Goal: Task Accomplishment & Management: Complete application form

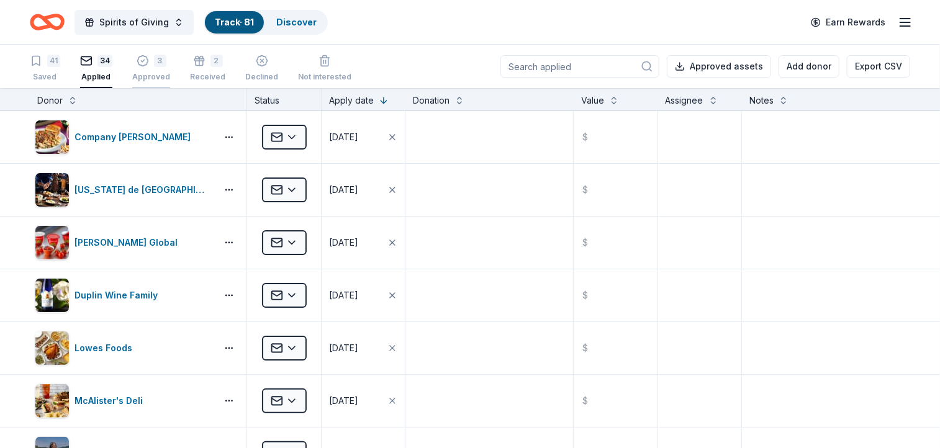
click at [148, 68] on div "3 Approved" at bounding box center [151, 68] width 38 height 27
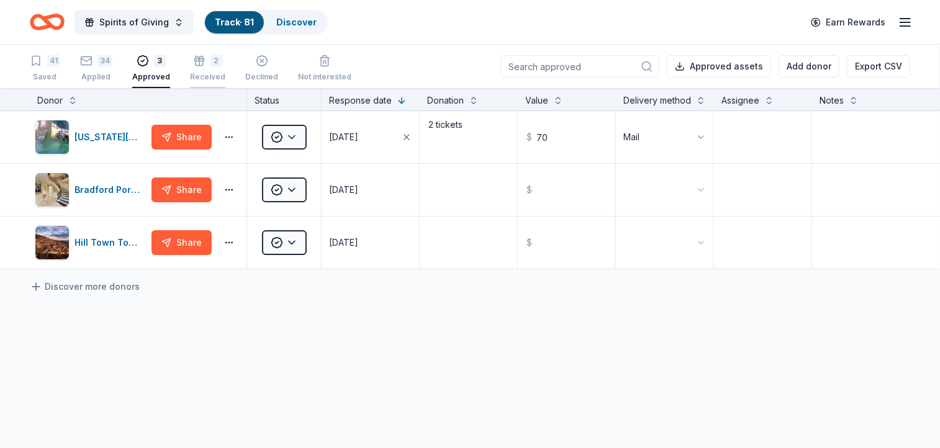
click at [210, 61] on div "2" at bounding box center [216, 61] width 12 height 12
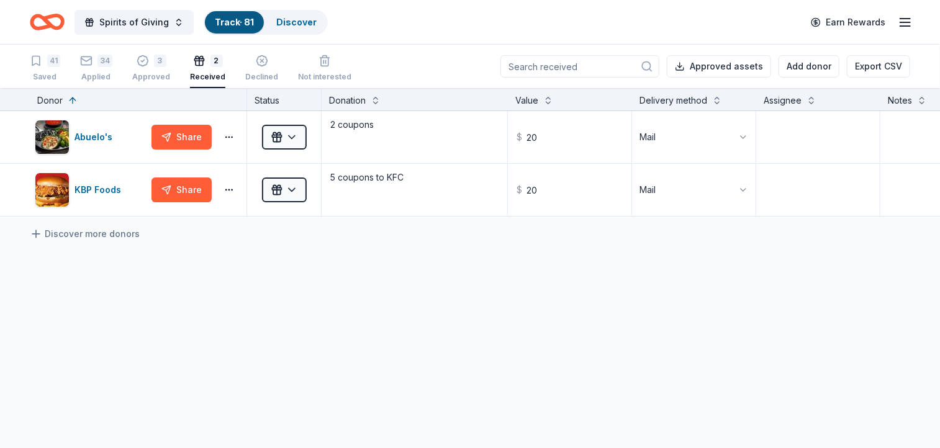
click at [233, 23] on link "Track · 81" at bounding box center [234, 22] width 39 height 11
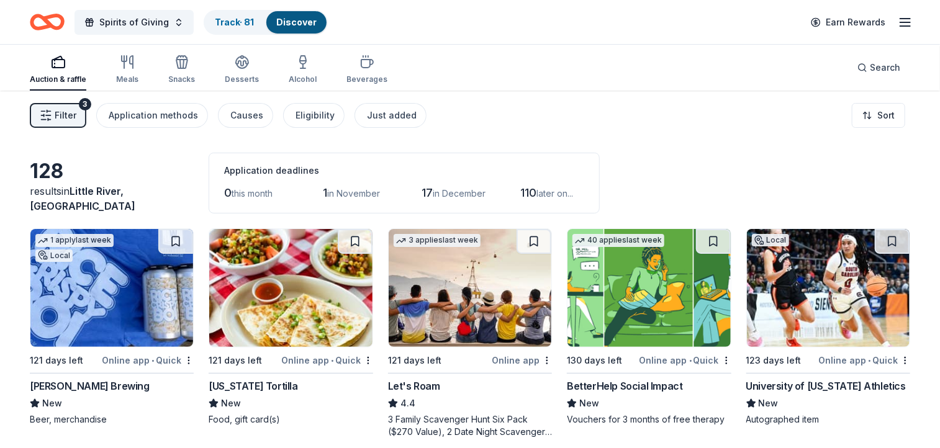
click at [297, 18] on link "Discover" at bounding box center [296, 22] width 40 height 11
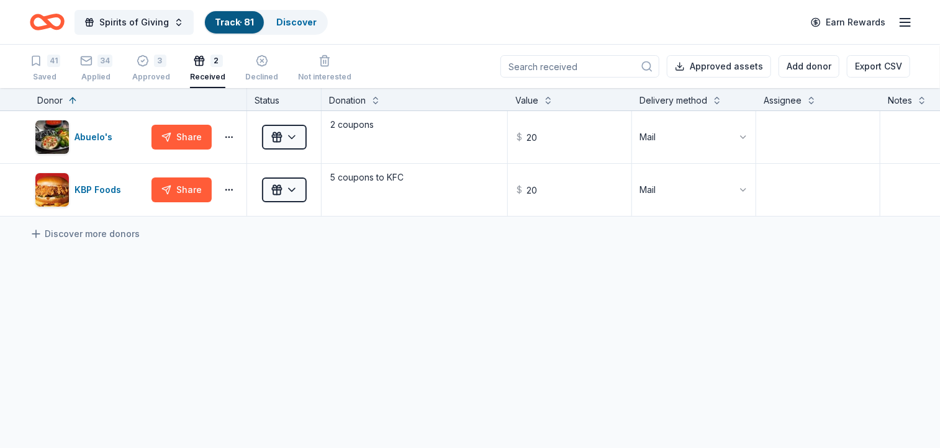
click at [238, 21] on link "Track · 81" at bounding box center [234, 22] width 39 height 11
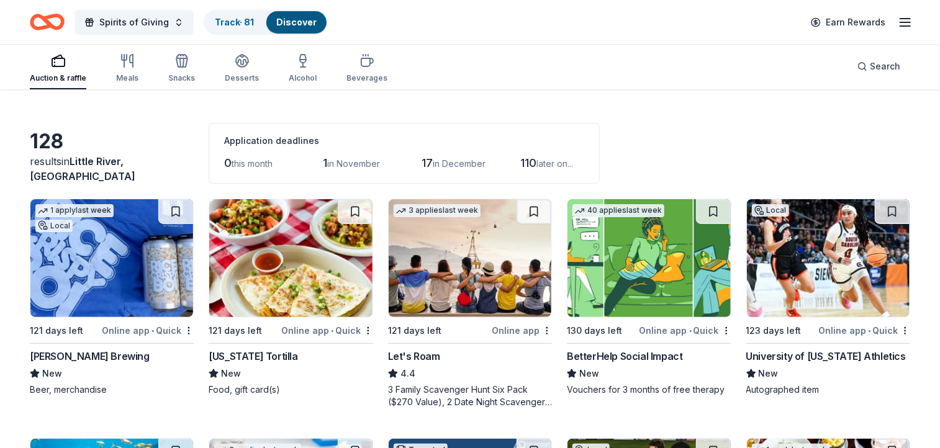
scroll to position [107, 0]
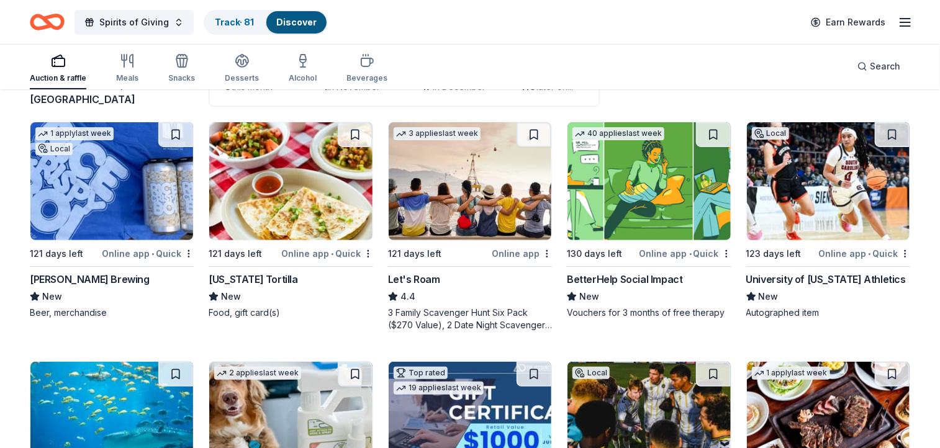
click at [100, 174] on img at bounding box center [111, 181] width 163 height 118
click at [277, 174] on img at bounding box center [290, 181] width 163 height 118
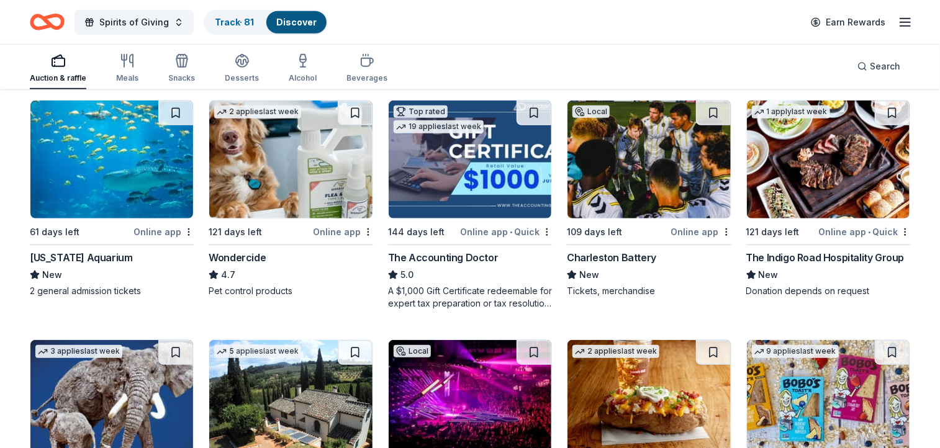
scroll to position [359, 0]
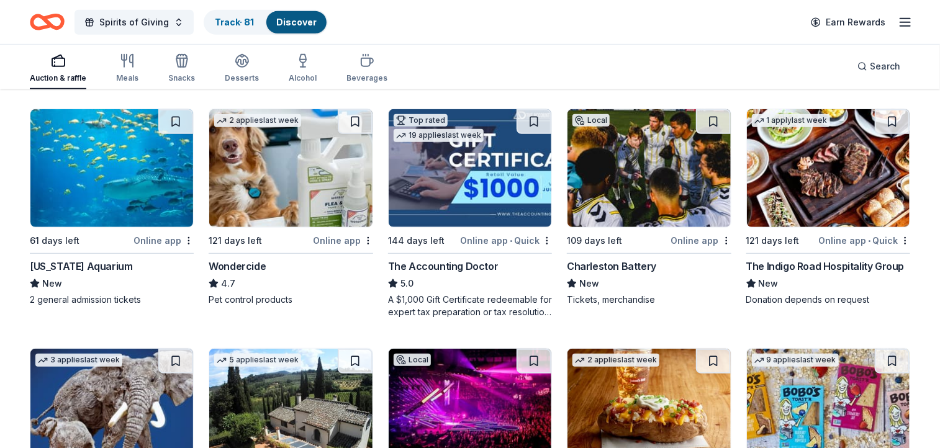
click at [107, 174] on img at bounding box center [111, 168] width 163 height 118
click at [637, 174] on img at bounding box center [648, 168] width 163 height 118
click at [820, 173] on img at bounding box center [828, 168] width 163 height 118
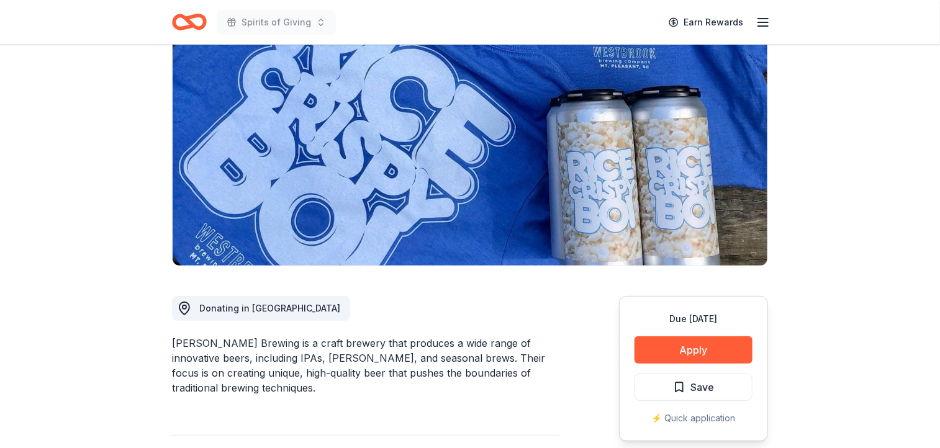
scroll to position [43, 0]
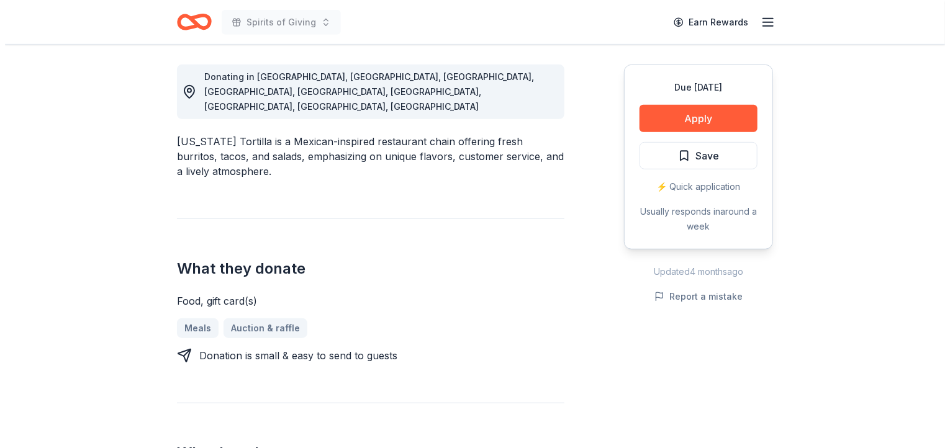
scroll to position [278, 0]
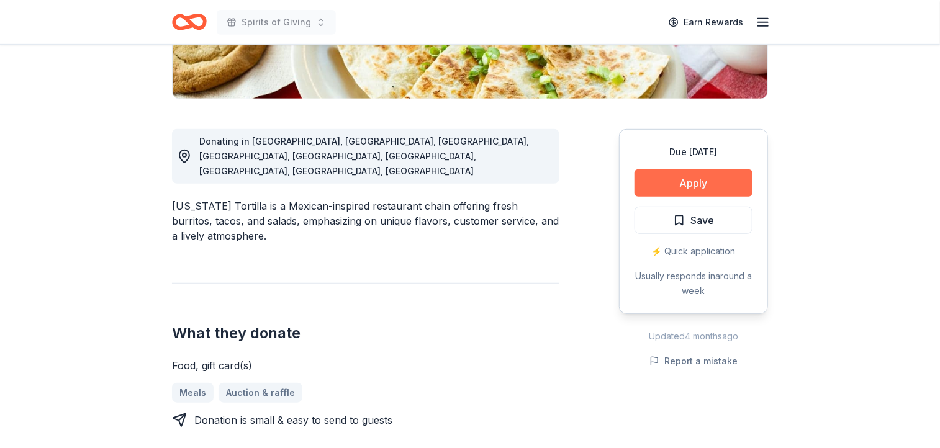
click at [696, 181] on button "Apply" at bounding box center [693, 182] width 118 height 27
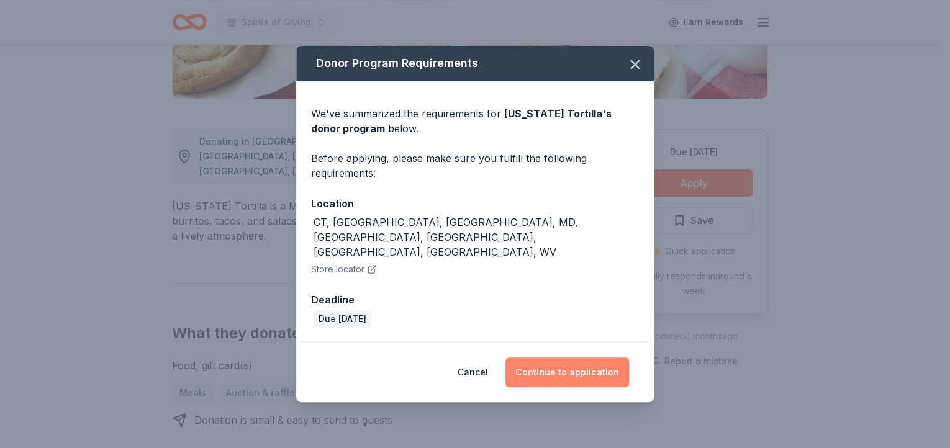
click at [570, 358] on button "Continue to application" at bounding box center [567, 373] width 124 height 30
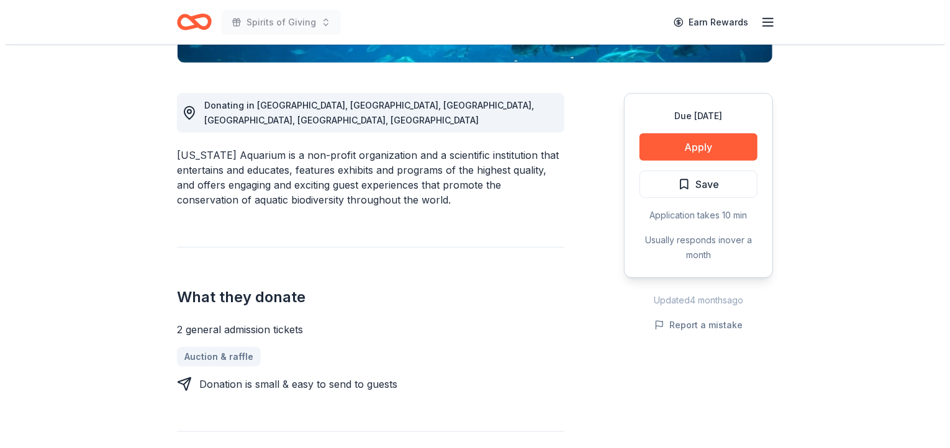
scroll to position [312, 0]
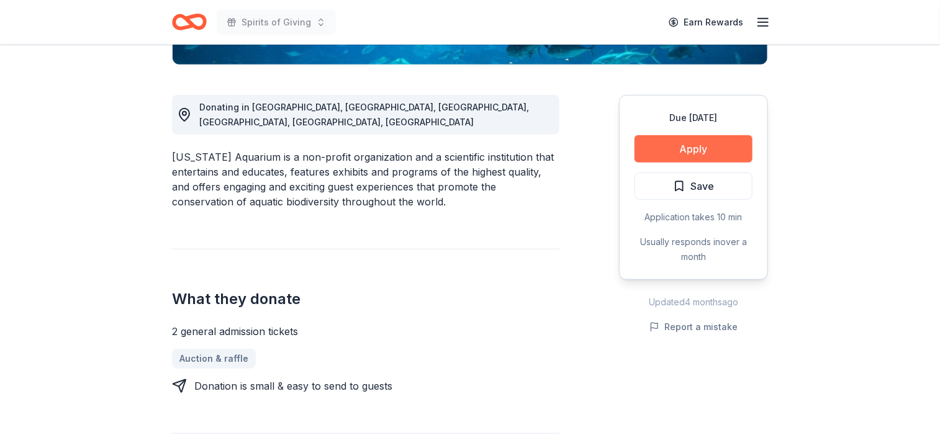
click at [690, 150] on button "Apply" at bounding box center [693, 148] width 118 height 27
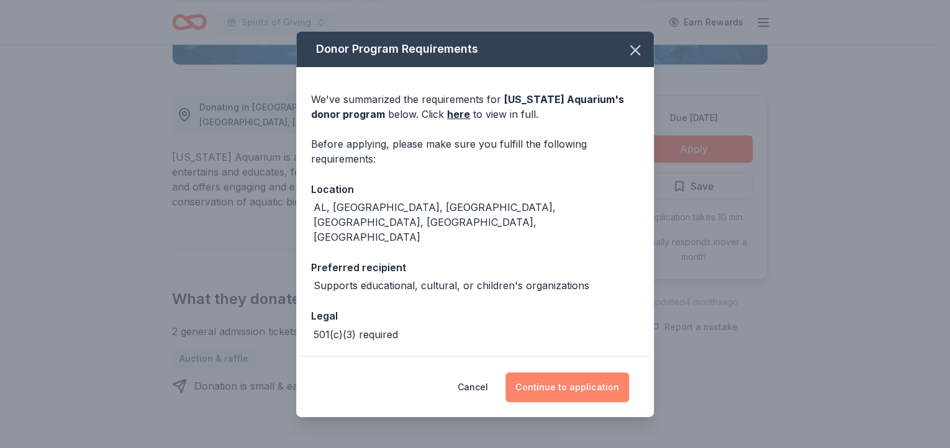
click at [570, 387] on button "Continue to application" at bounding box center [567, 387] width 124 height 30
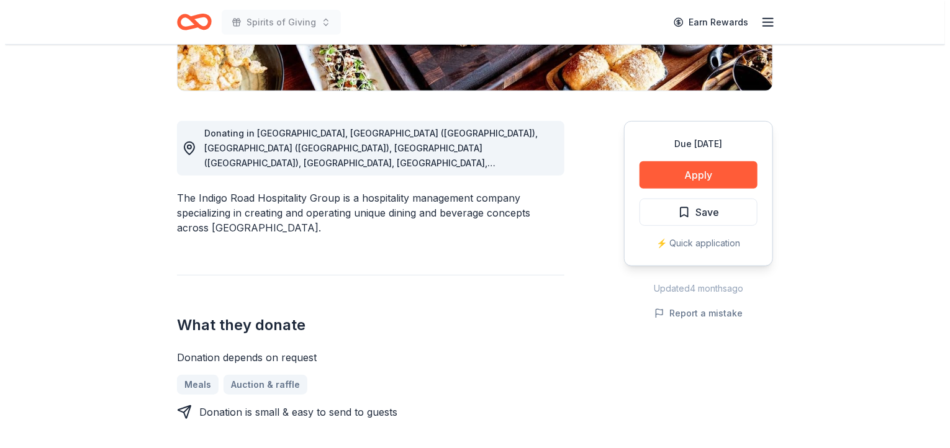
scroll to position [295, 0]
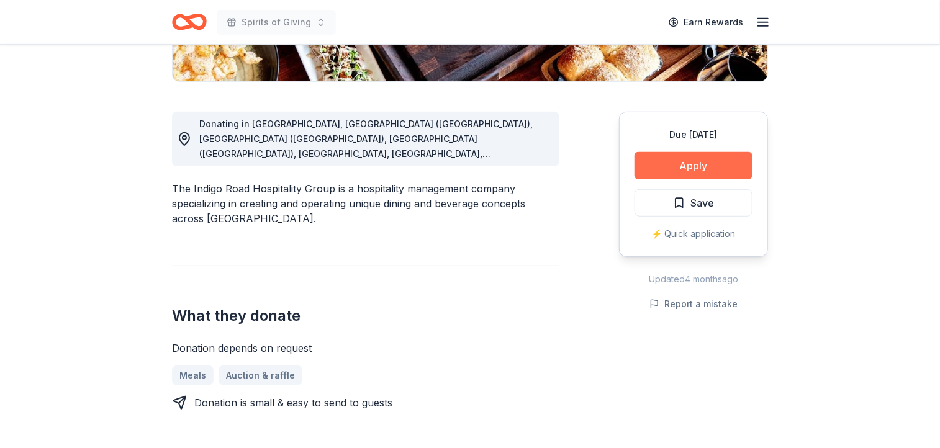
click at [693, 165] on button "Apply" at bounding box center [693, 165] width 118 height 27
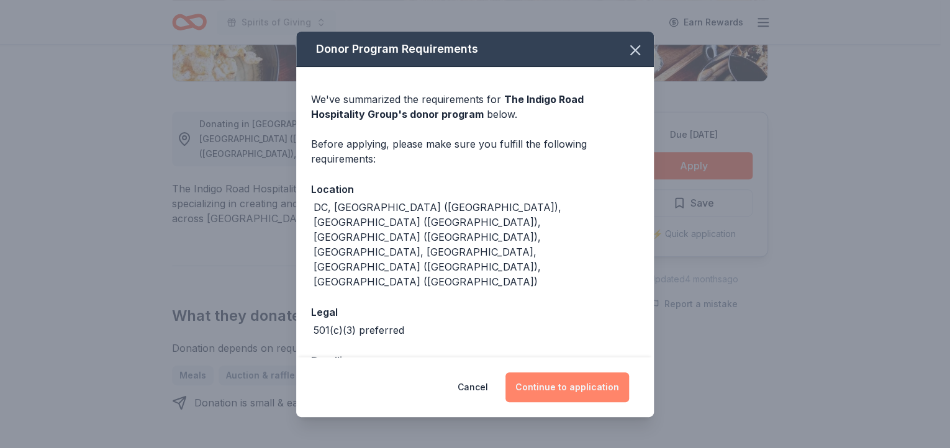
click at [578, 379] on button "Continue to application" at bounding box center [567, 387] width 124 height 30
